Goal: Task Accomplishment & Management: Manage account settings

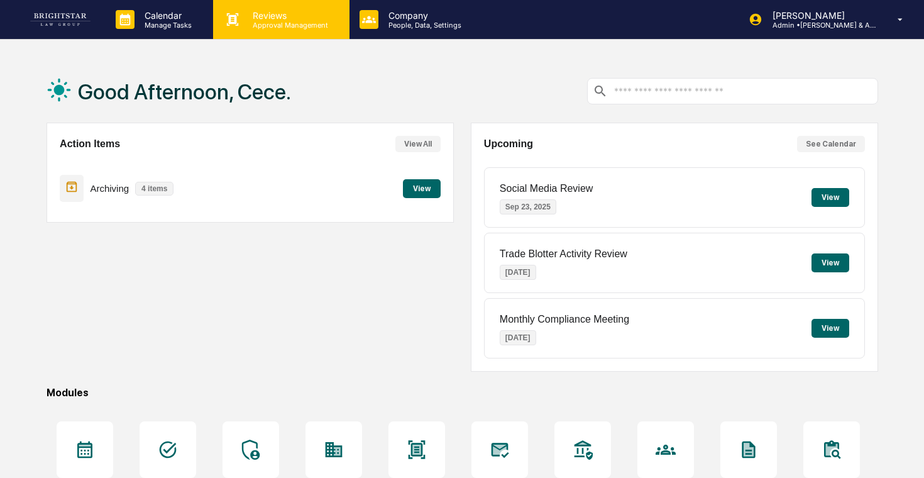
click at [262, 23] on p "Approval Management" at bounding box center [289, 25] width 92 height 9
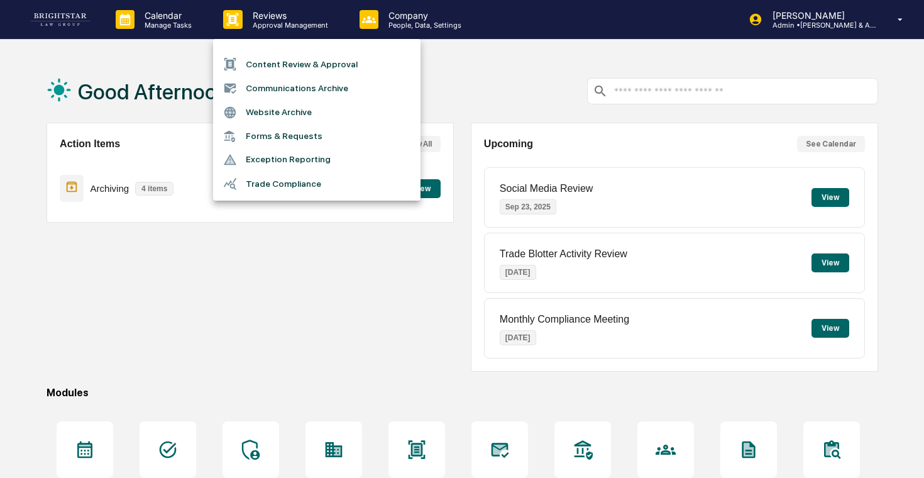
click at [288, 67] on li "Content Review & Approval" at bounding box center [316, 64] width 207 height 24
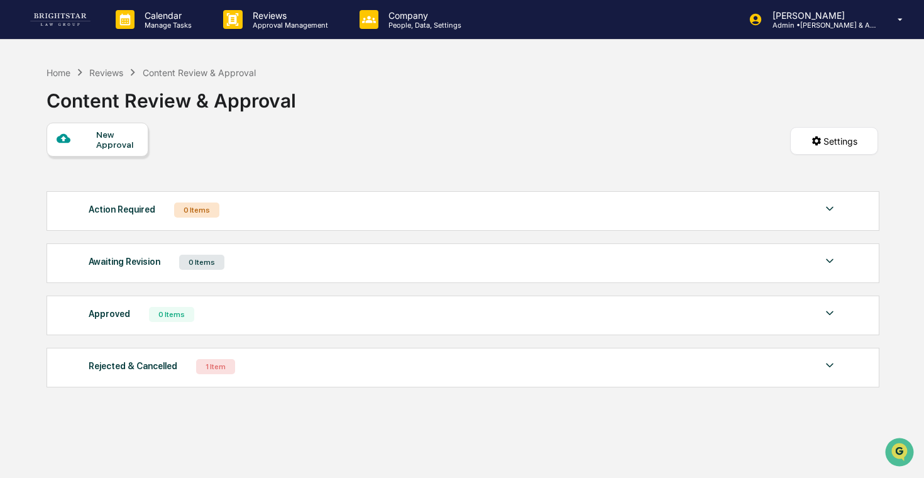
click at [366, 214] on div "Action Required 0 Items" at bounding box center [463, 210] width 748 height 18
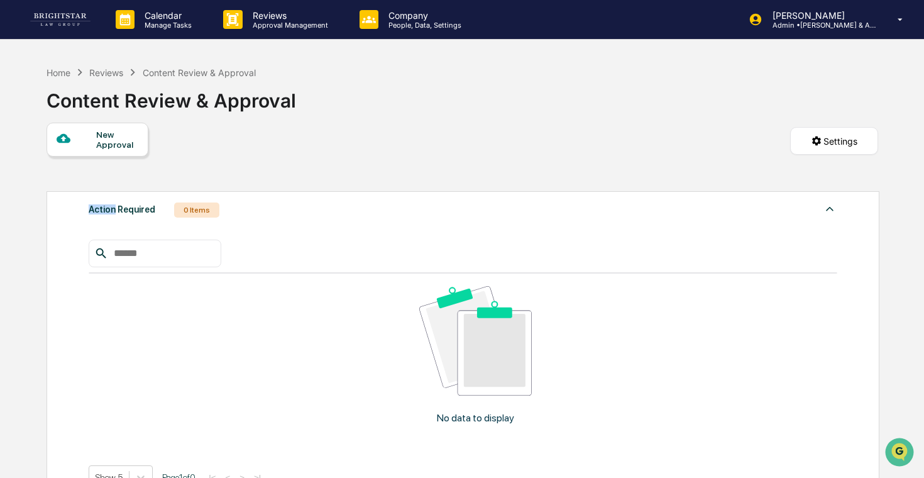
click at [366, 214] on div "Action Required 0 Items" at bounding box center [463, 210] width 748 height 18
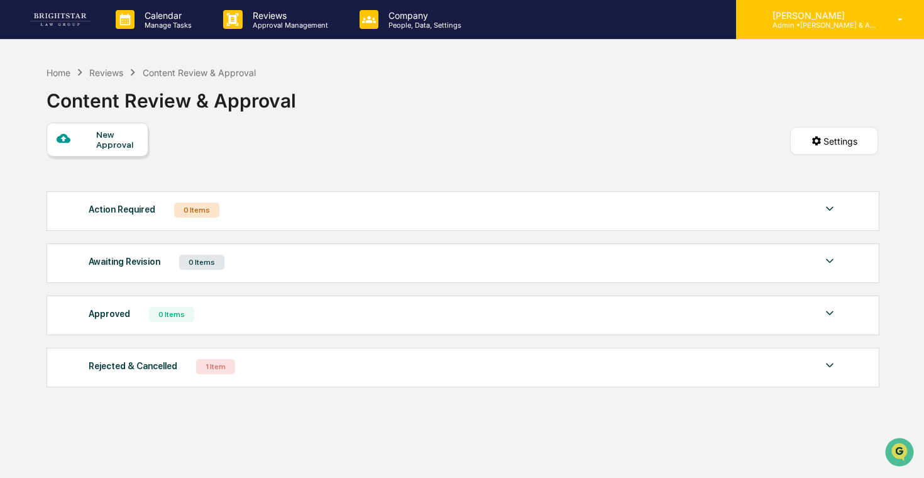
click at [796, 28] on p "Admin • [PERSON_NAME] & Associates" at bounding box center [820, 25] width 117 height 9
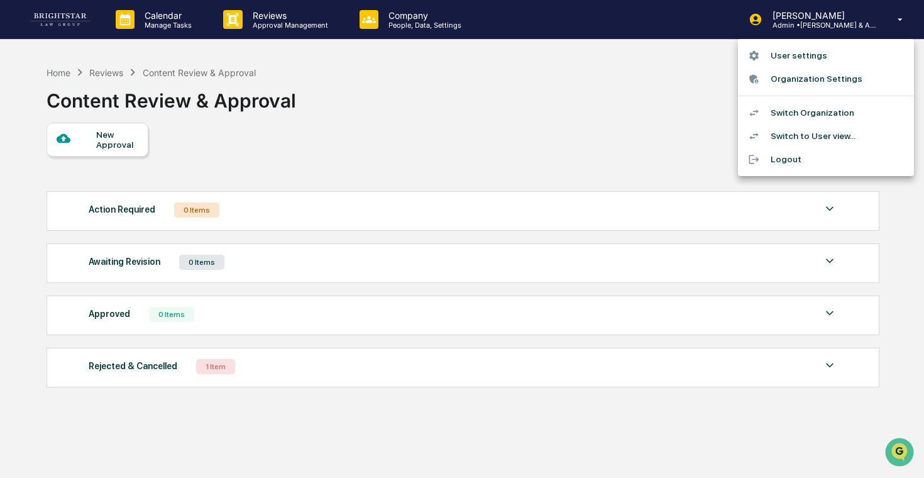
click at [791, 105] on li "Switch Organization" at bounding box center [826, 112] width 176 height 23
